Goal: Information Seeking & Learning: Learn about a topic

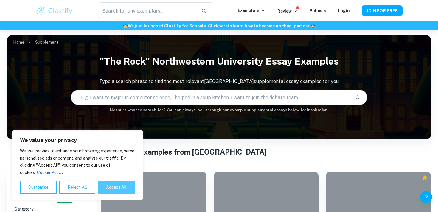
click at [110, 189] on button "Accept All" at bounding box center [116, 187] width 37 height 13
checkbox input "true"
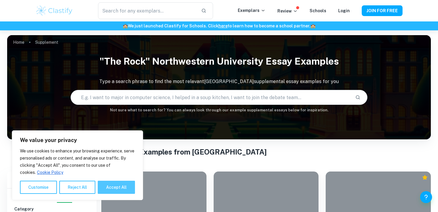
checkbox input "true"
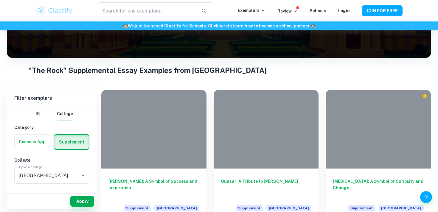
scroll to position [78, 0]
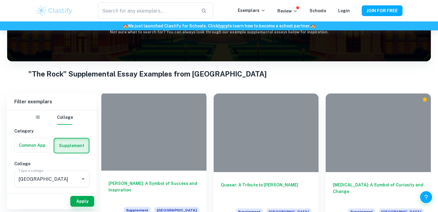
click at [148, 183] on h6 "[PERSON_NAME]: A Symbol of Success and Inspiration" at bounding box center [153, 190] width 91 height 20
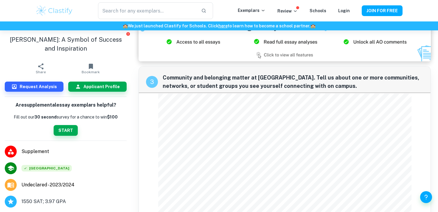
scroll to position [493, 0]
